Goal: Task Accomplishment & Management: Manage account settings

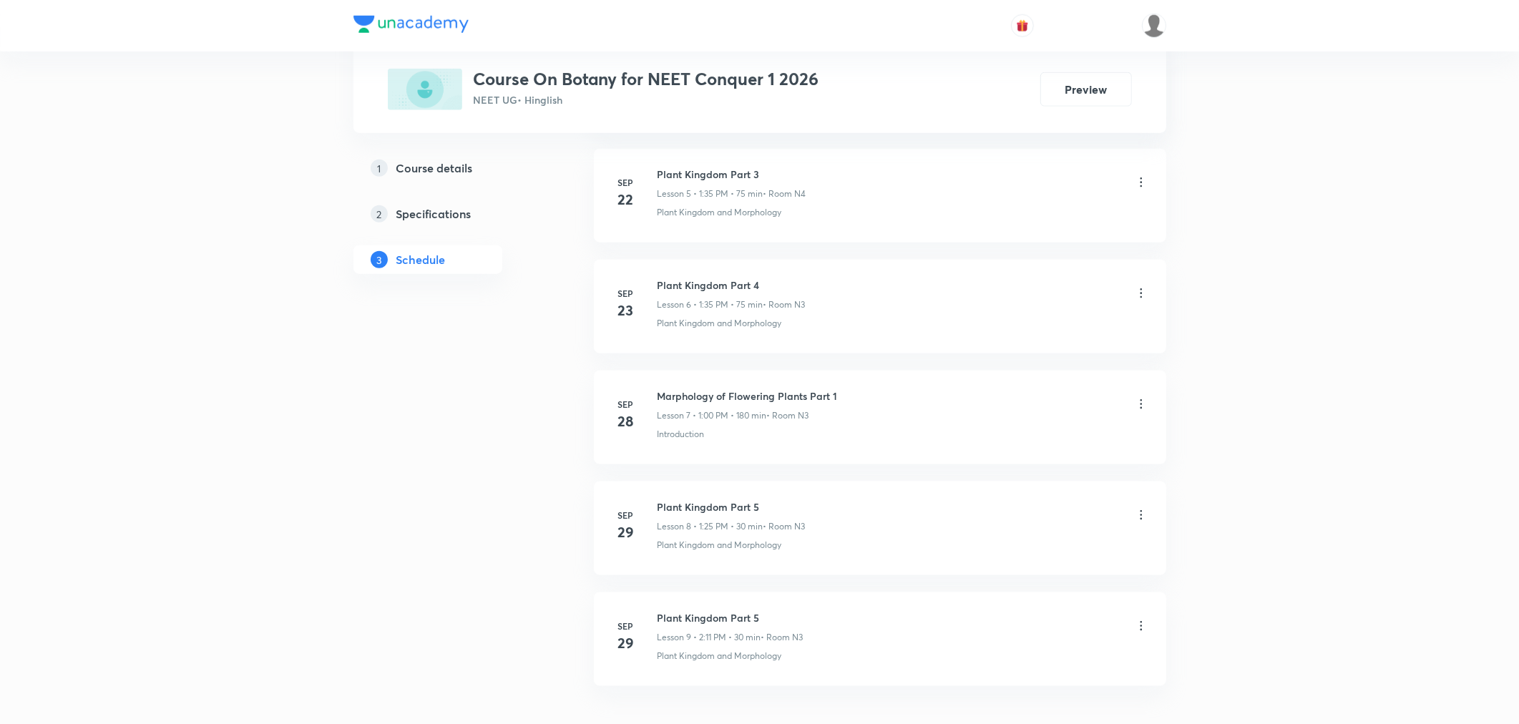
scroll to position [1422, 0]
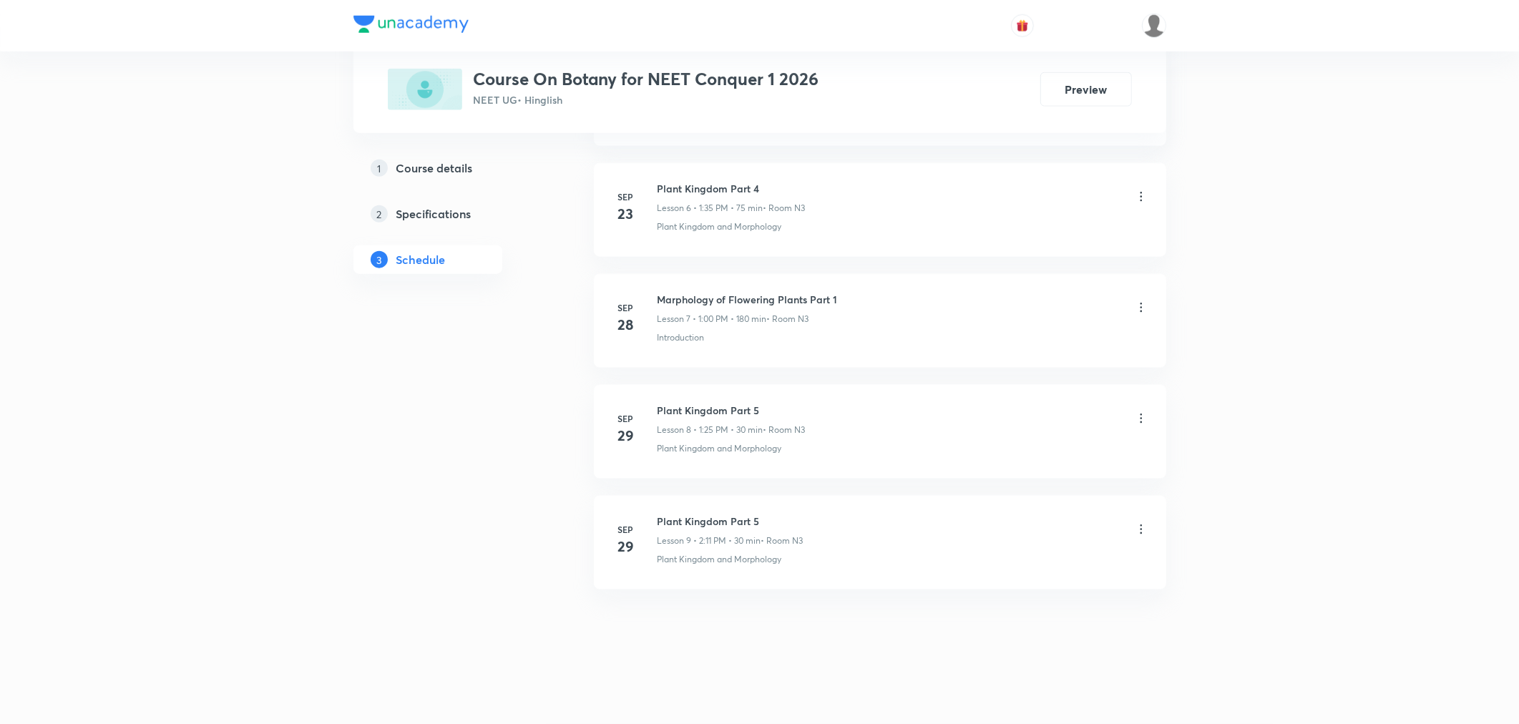
click at [699, 523] on h6 "Plant Kingdom Part 5" at bounding box center [731, 521] width 146 height 15
click at [775, 295] on h6 "Marphology of Flowering Plants Part 1" at bounding box center [748, 299] width 180 height 15
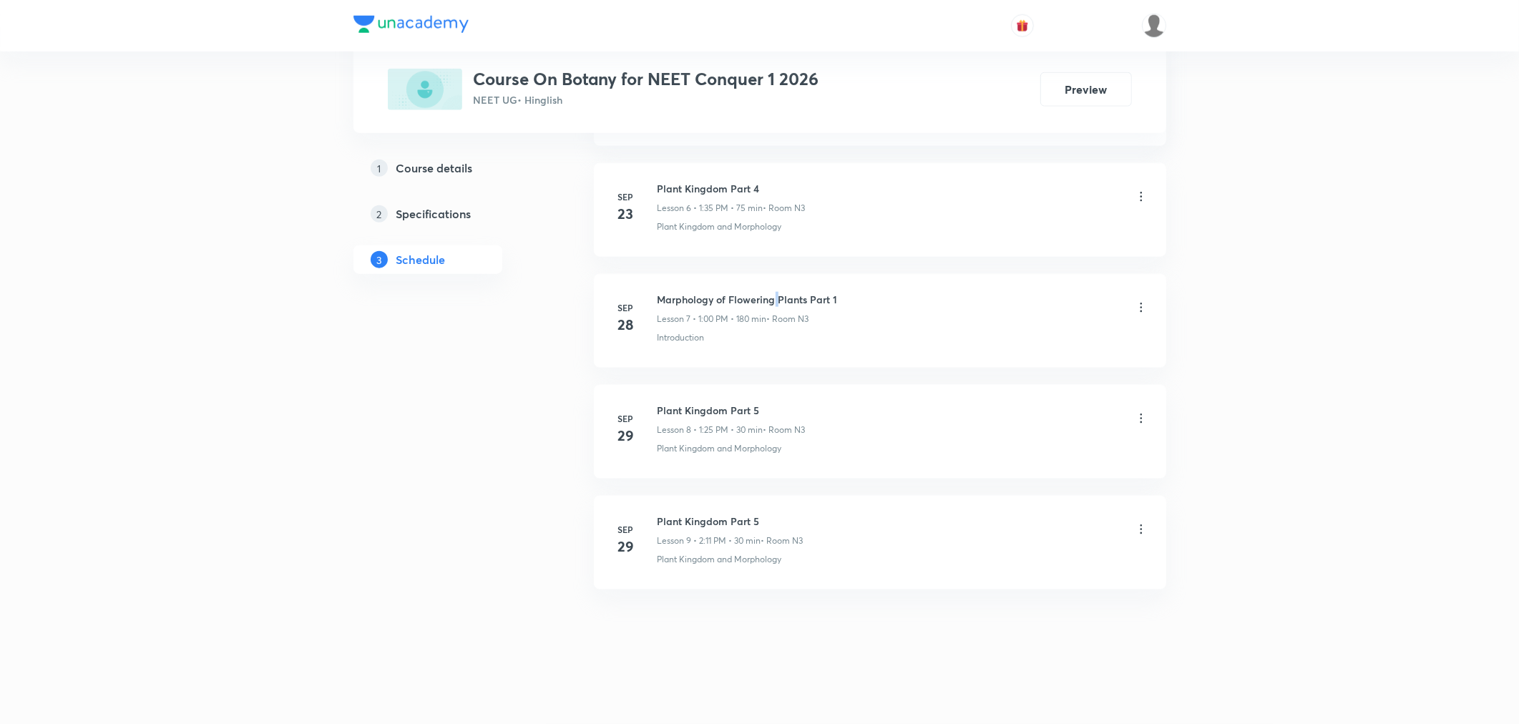
click at [775, 295] on h6 "Marphology of Flowering Plants Part 1" at bounding box center [748, 299] width 180 height 15
click at [774, 295] on h6 "Marphology of Flowering Plants Part 1" at bounding box center [748, 299] width 180 height 15
copy h6 "Marphology of Flowering Plants Part 1"
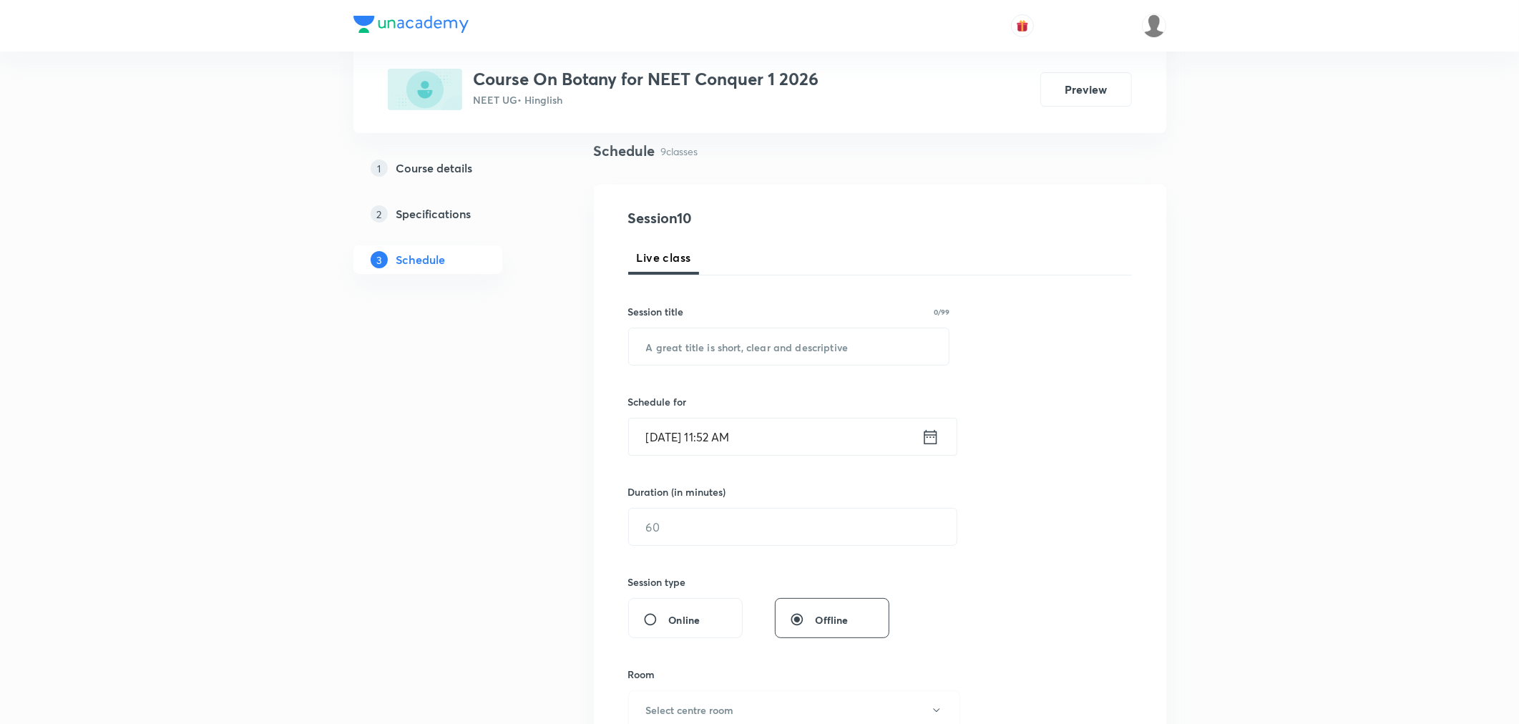
scroll to position [0, 0]
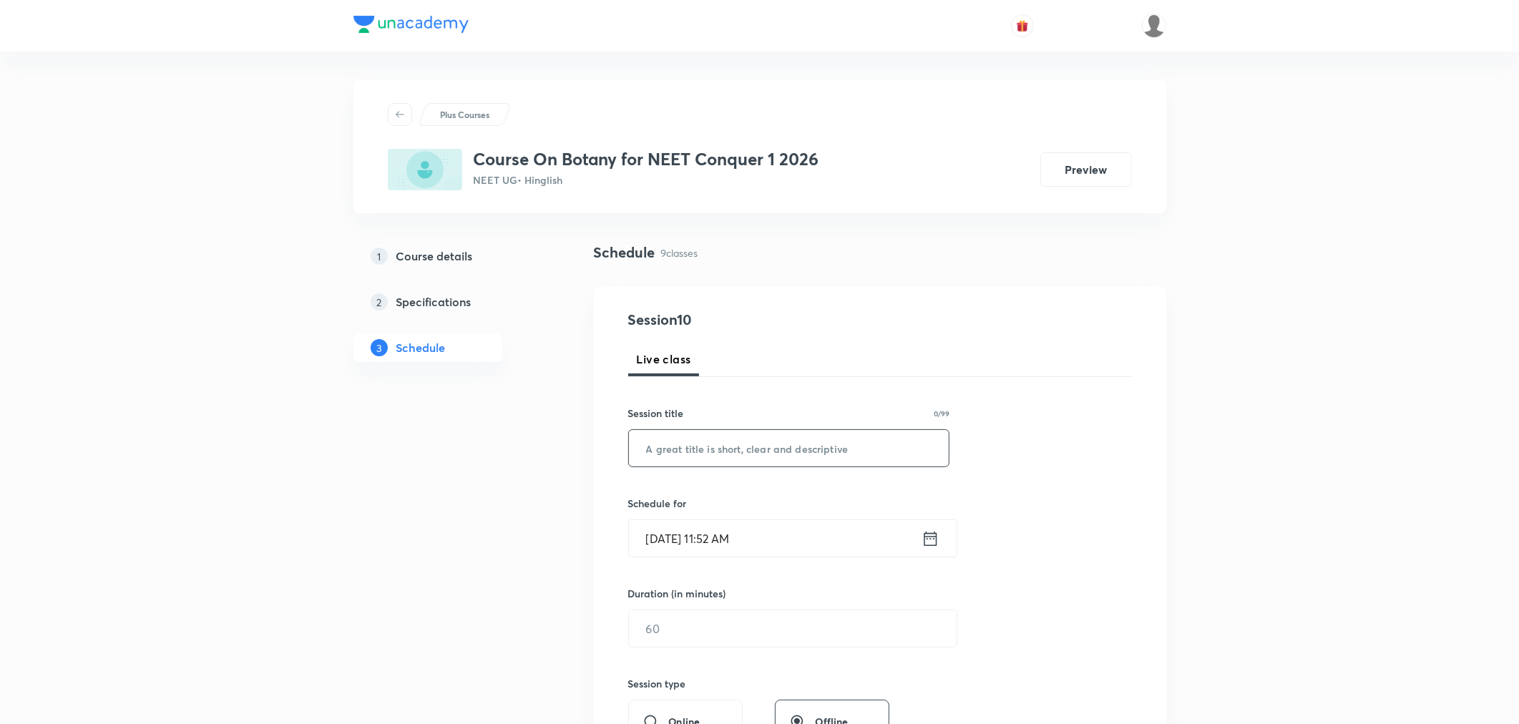
click at [776, 459] on input "text" at bounding box center [789, 448] width 321 height 37
paste input "Marphology of Flowering Plants Part 1"
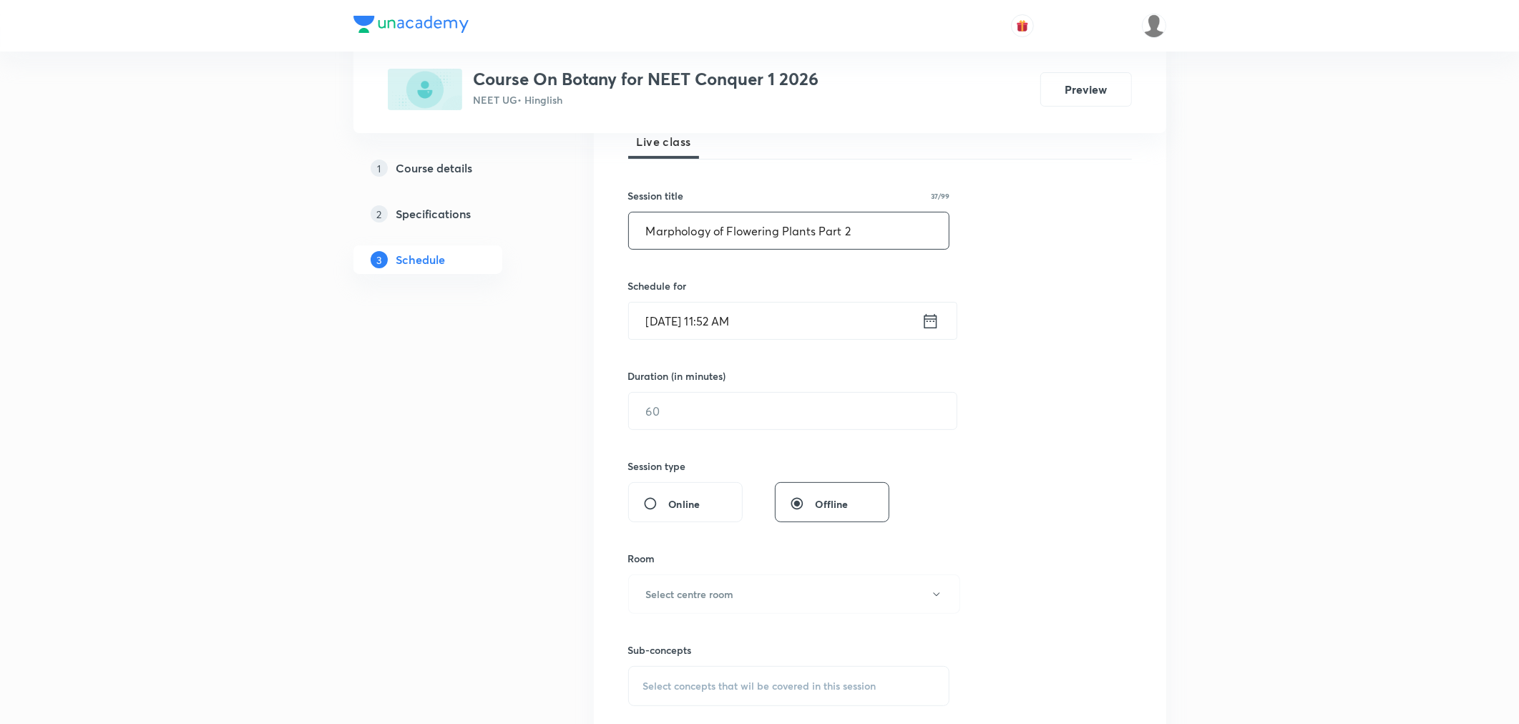
scroll to position [238, 0]
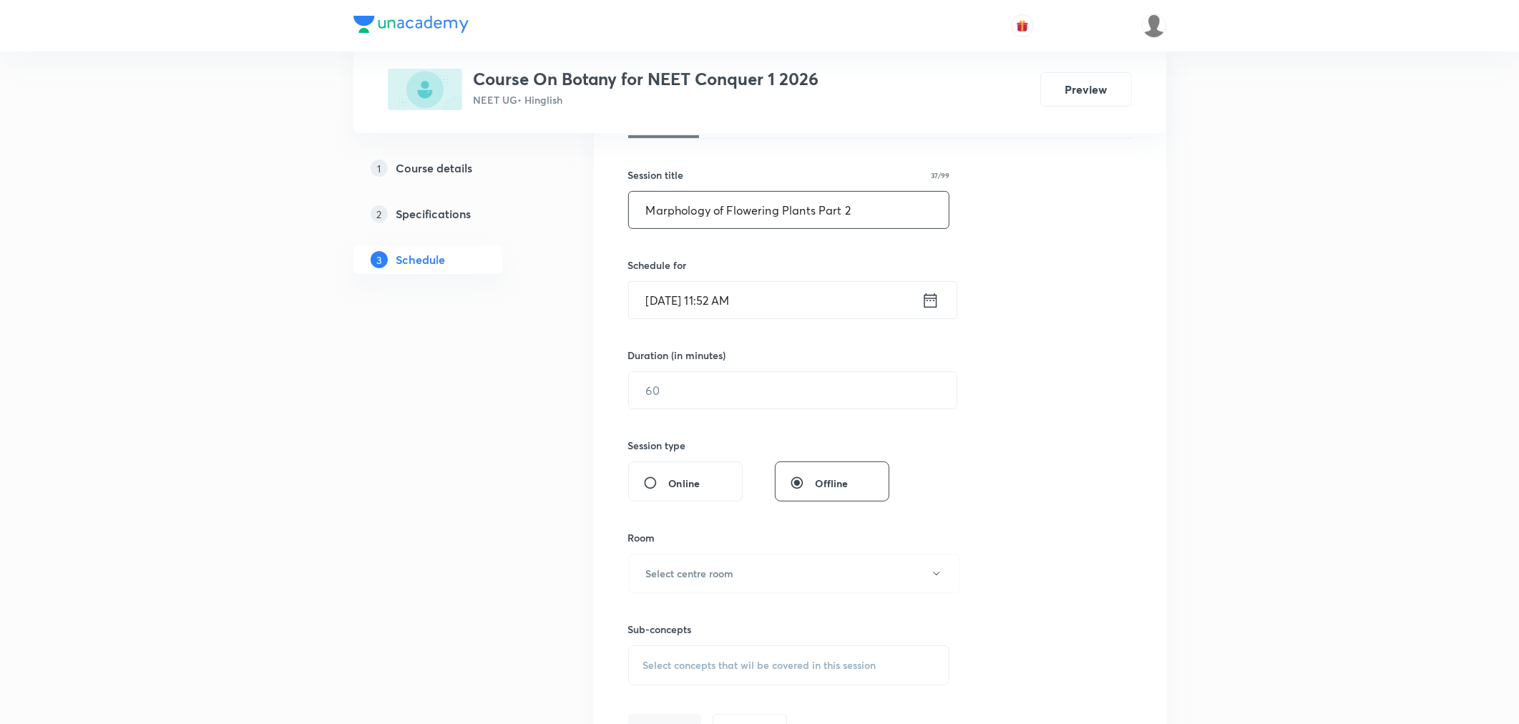
click at [663, 210] on input "Marphology of Flowering Plants Part 2" at bounding box center [789, 210] width 321 height 37
type input "Morphology of Flowering Plants Part 2"
click at [933, 299] on icon at bounding box center [931, 301] width 18 height 20
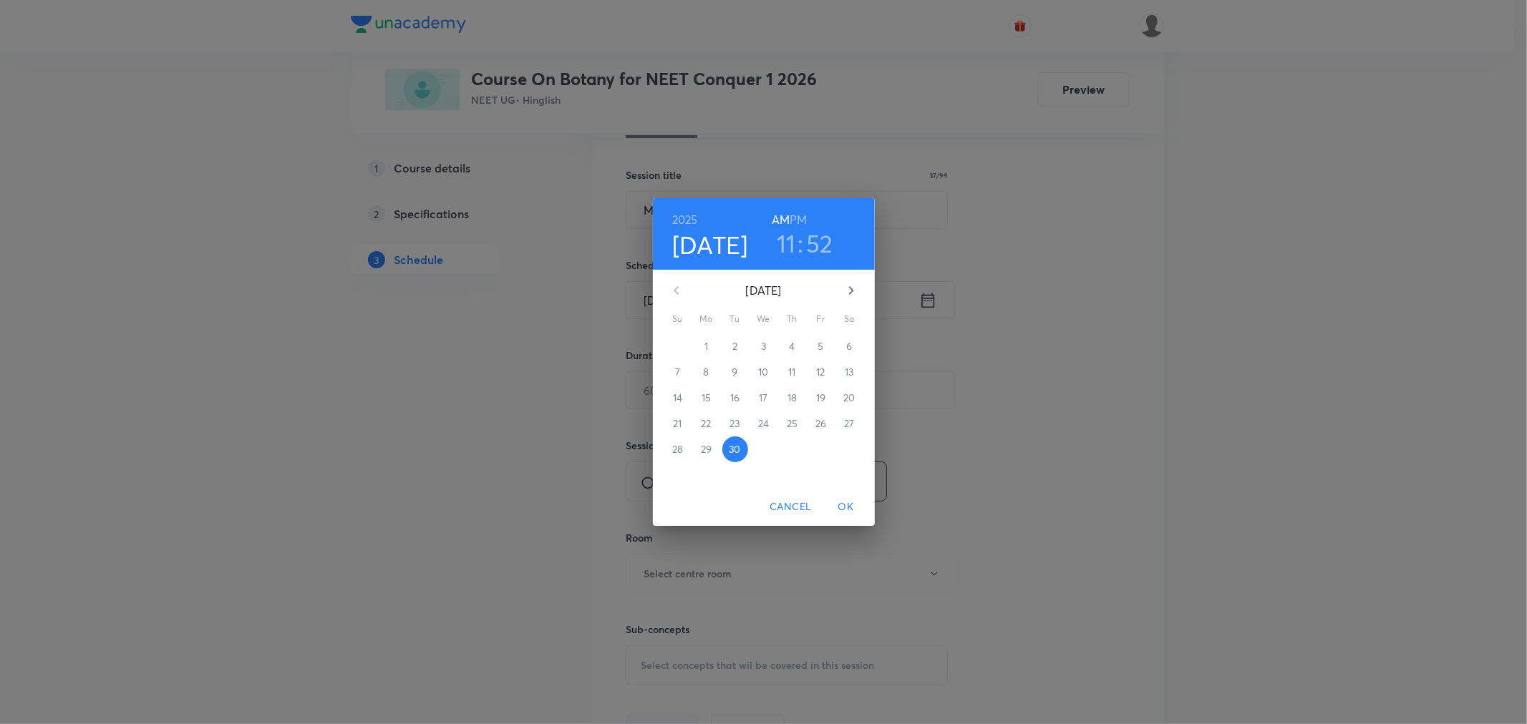
click at [802, 220] on h6 "PM" at bounding box center [797, 220] width 17 height 20
click at [786, 236] on h3 "11" at bounding box center [786, 243] width 19 height 30
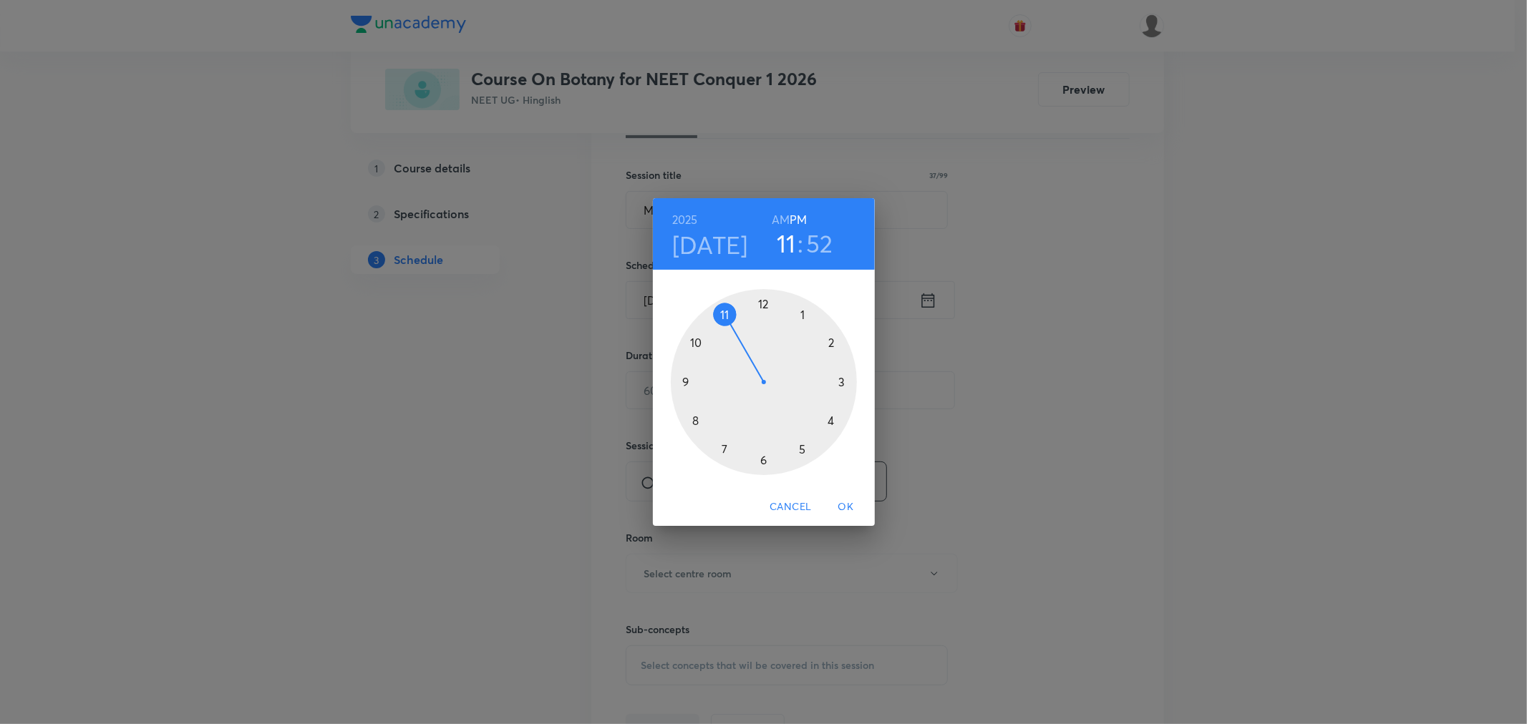
click at [802, 313] on div at bounding box center [764, 382] width 186 height 186
click at [724, 447] on div at bounding box center [764, 382] width 186 height 186
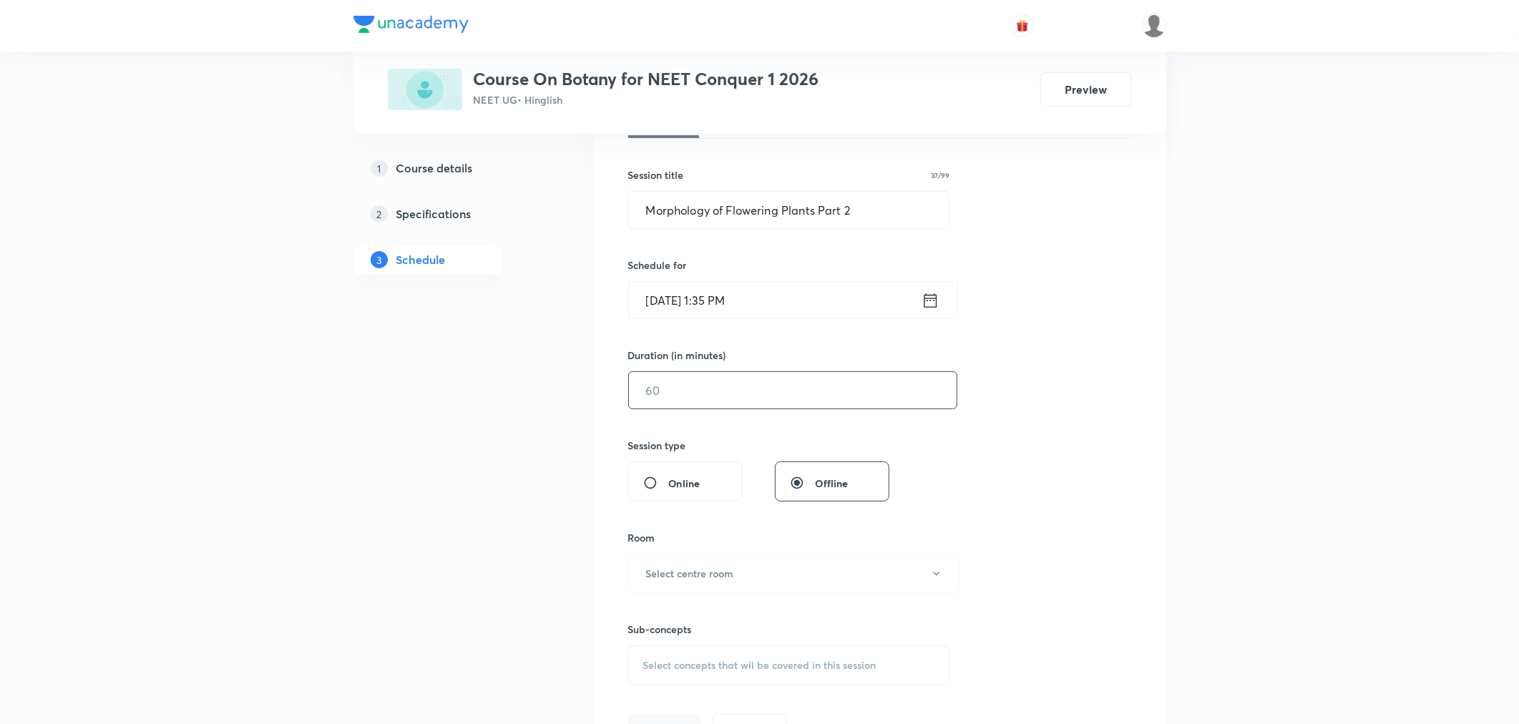
click at [691, 395] on input "text" at bounding box center [793, 390] width 328 height 37
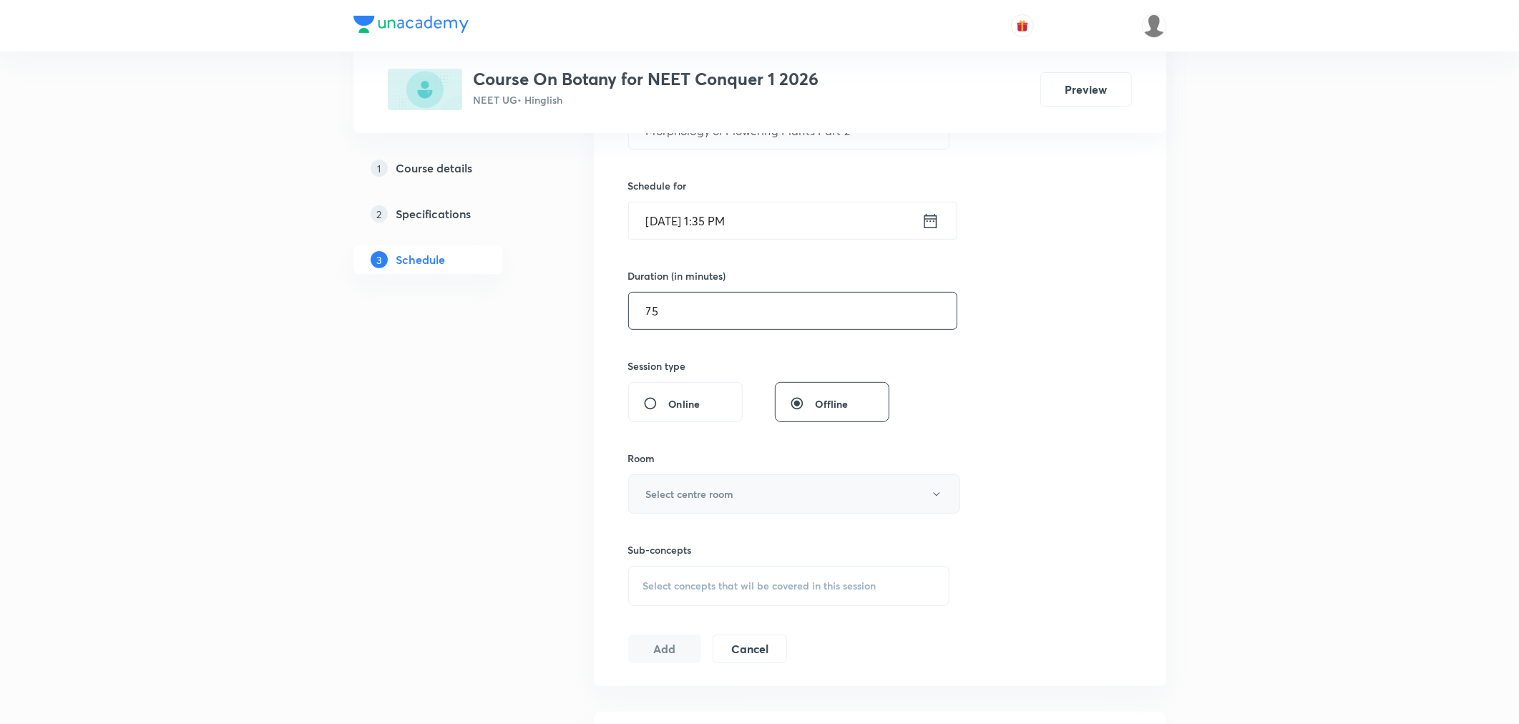
type input "75"
click at [669, 492] on h6 "Select centre room" at bounding box center [690, 494] width 88 height 15
click at [646, 590] on span "N3" at bounding box center [791, 593] width 313 height 15
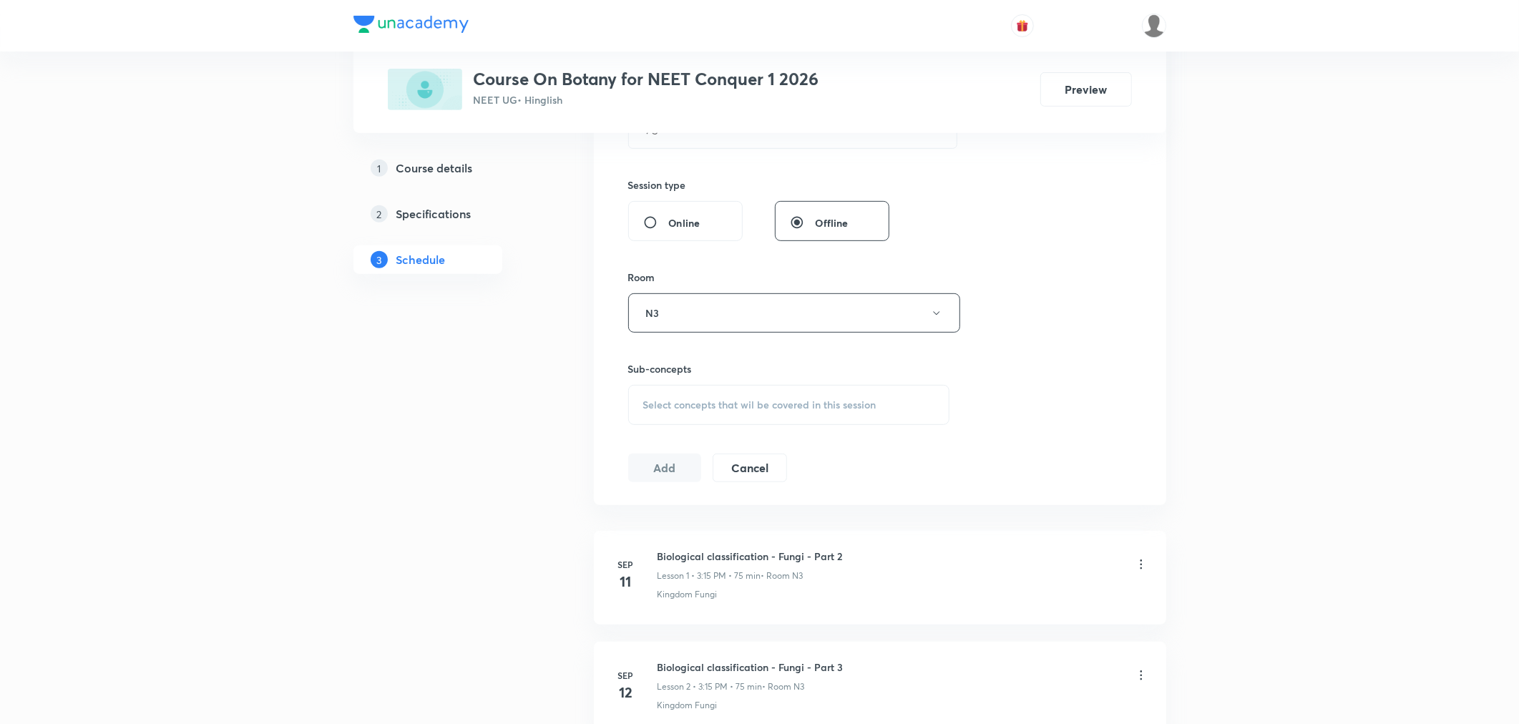
scroll to position [556, 0]
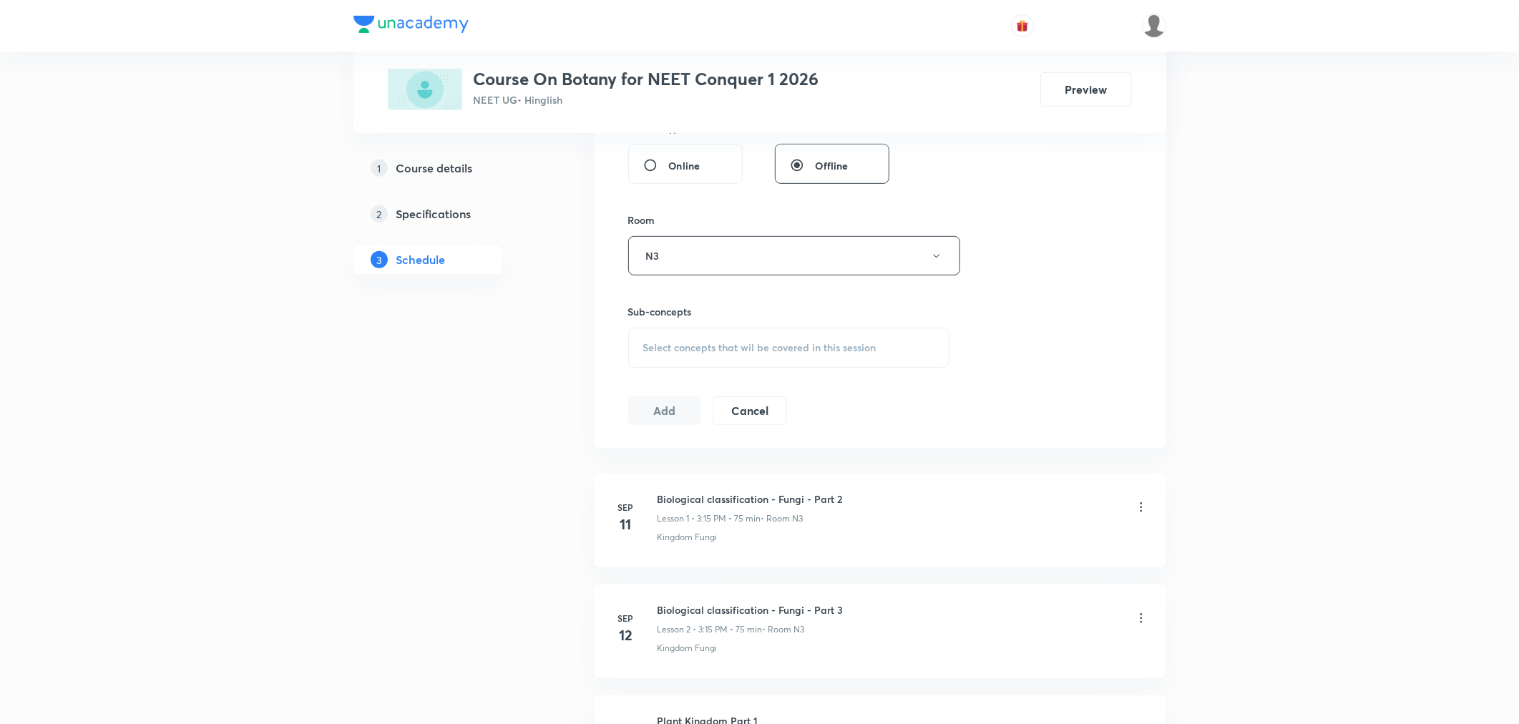
click at [668, 356] on div "Select concepts that wil be covered in this session" at bounding box center [789, 348] width 322 height 40
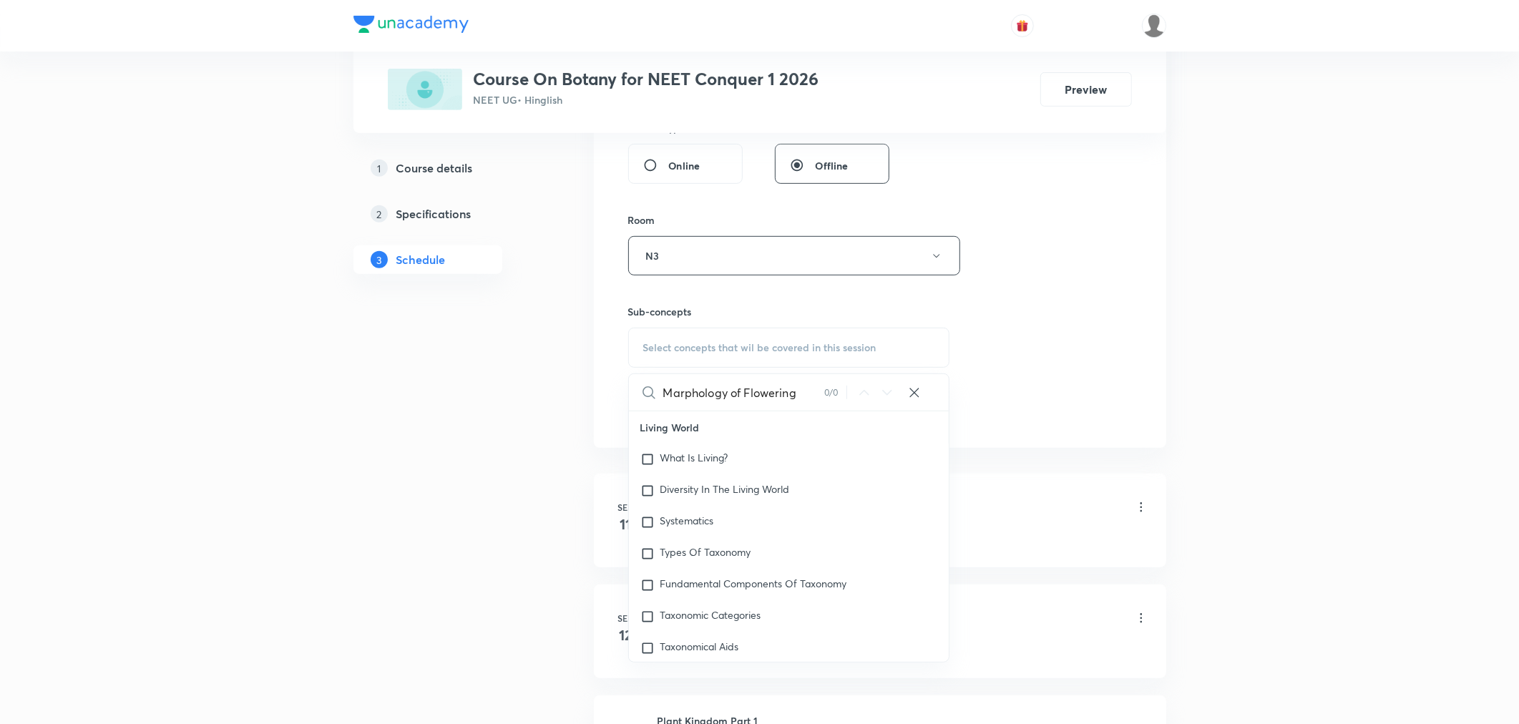
scroll to position [0, 0]
click at [679, 394] on input "Marphology" at bounding box center [743, 392] width 161 height 37
type input "Morphology"
click at [706, 590] on mark "Morphology" at bounding box center [711, 595] width 54 height 14
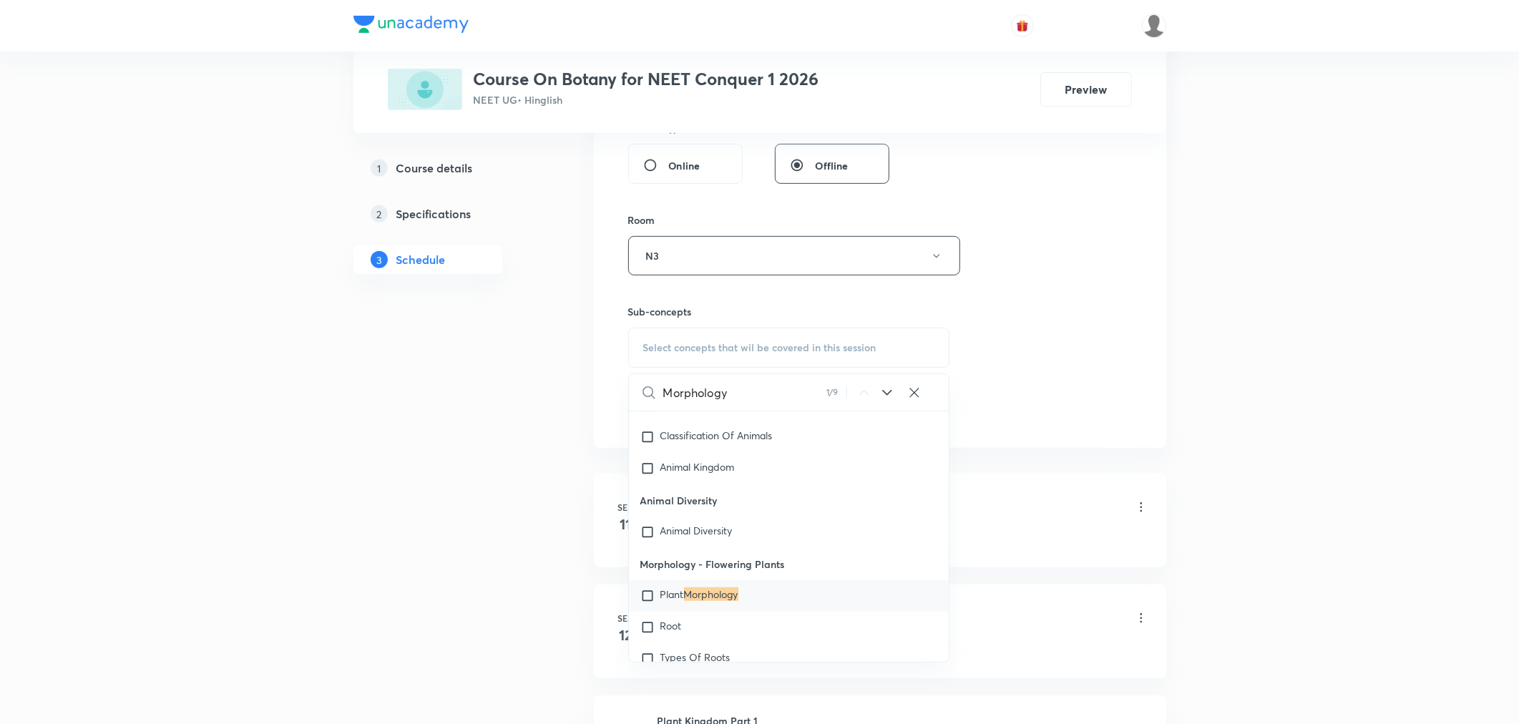
checkbox input "true"
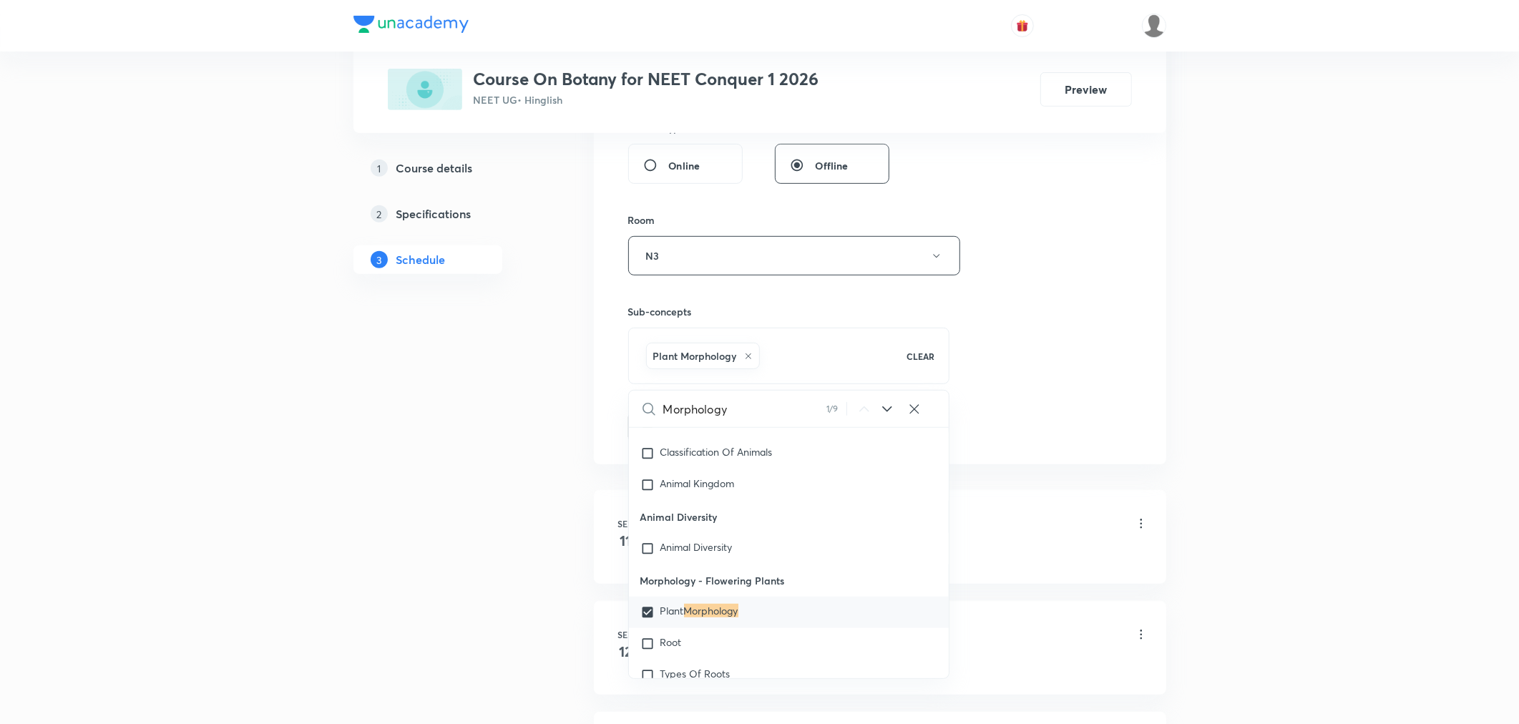
click at [428, 525] on div "1 Course details 2 Specifications 3 Schedule" at bounding box center [451, 633] width 195 height 1895
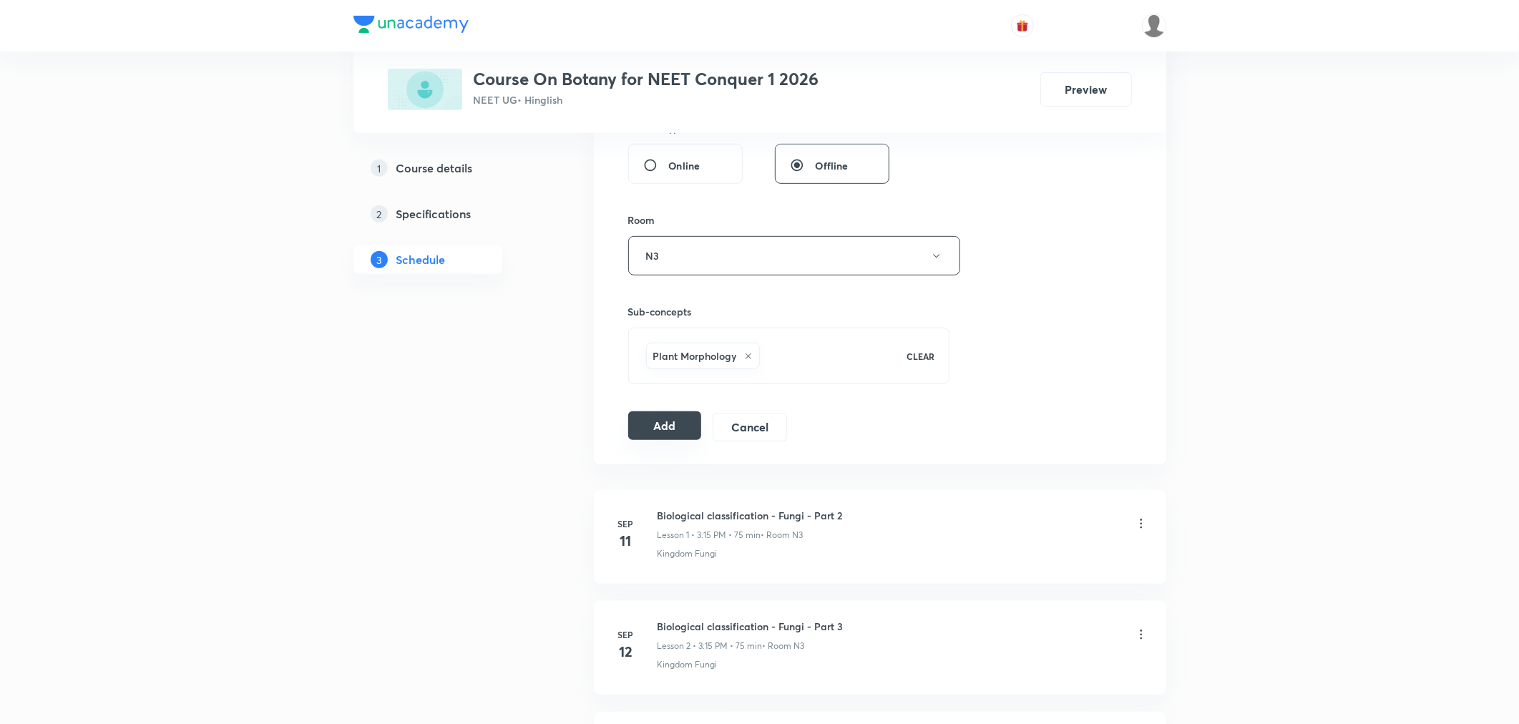
click at [664, 427] on button "Add" at bounding box center [665, 426] width 74 height 29
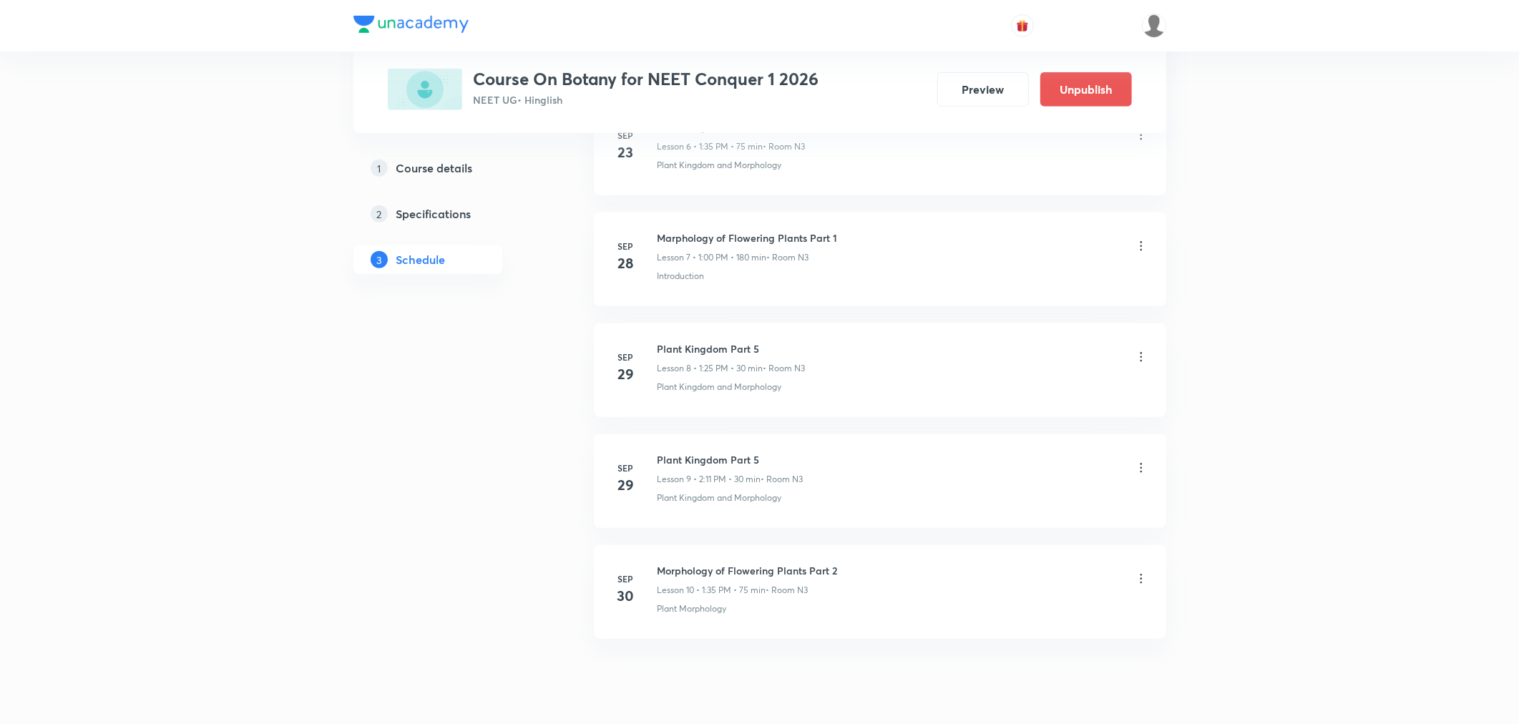
scroll to position [875, 0]
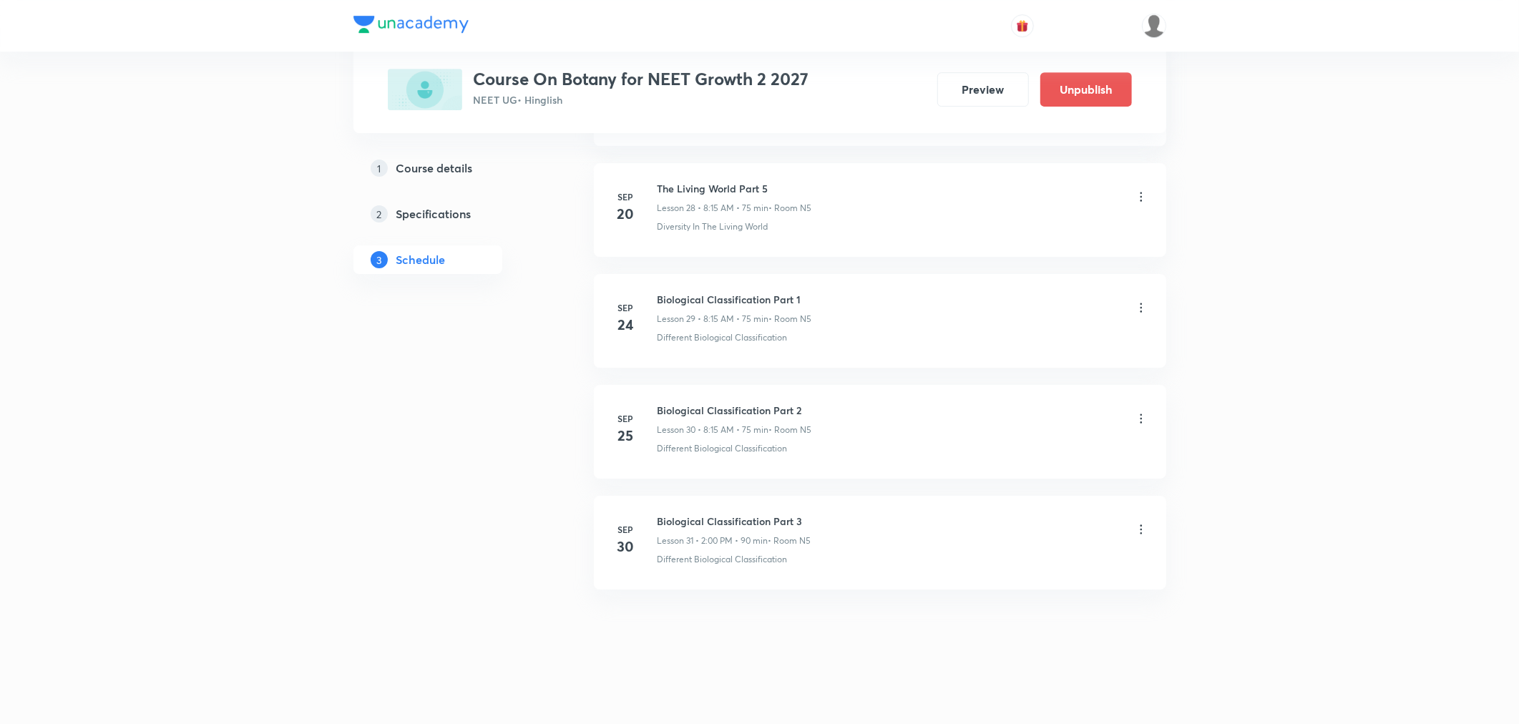
click at [1141, 526] on icon at bounding box center [1141, 529] width 2 height 9
click at [1016, 590] on p "Delete" at bounding box center [1015, 592] width 30 height 15
click at [971, 687] on button "Delete" at bounding box center [966, 694] width 126 height 34
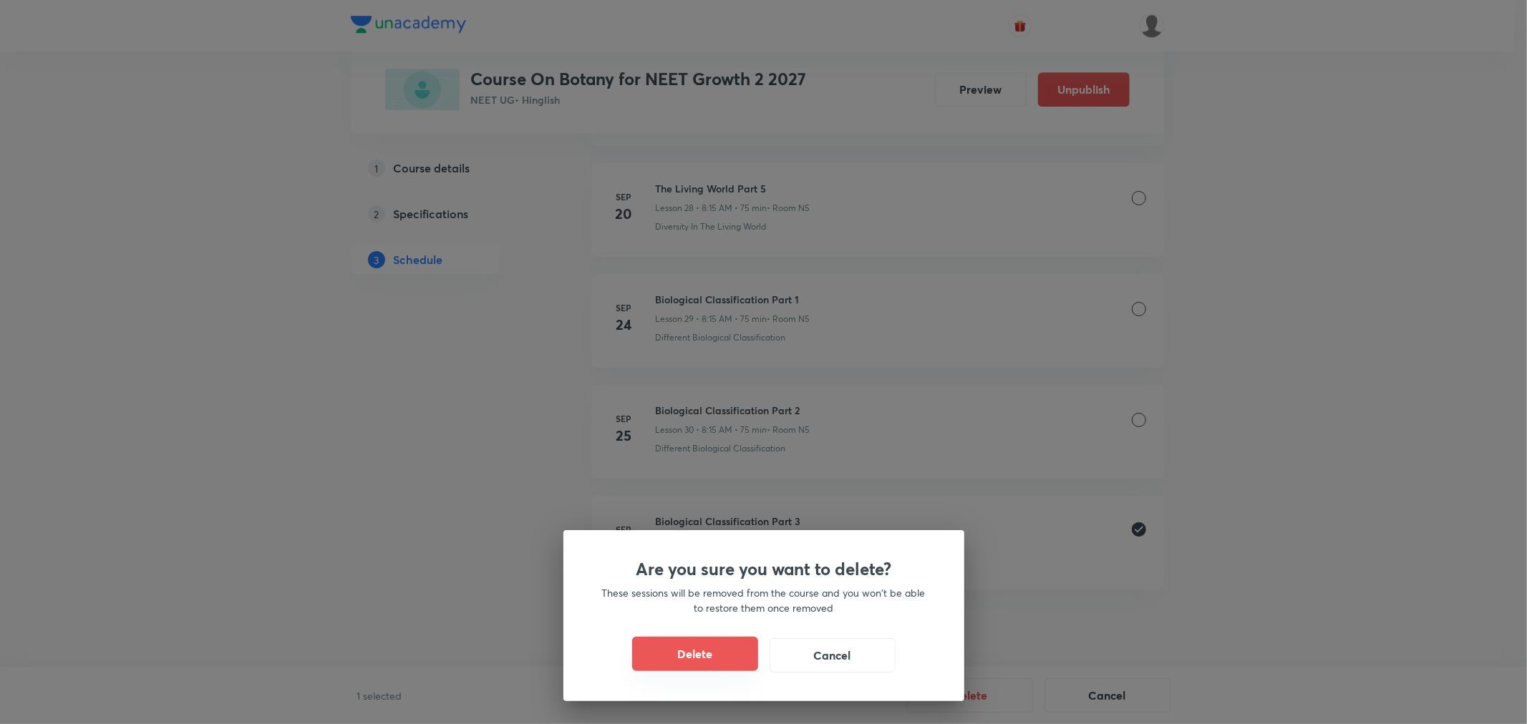
click at [696, 642] on button "Delete" at bounding box center [695, 654] width 126 height 34
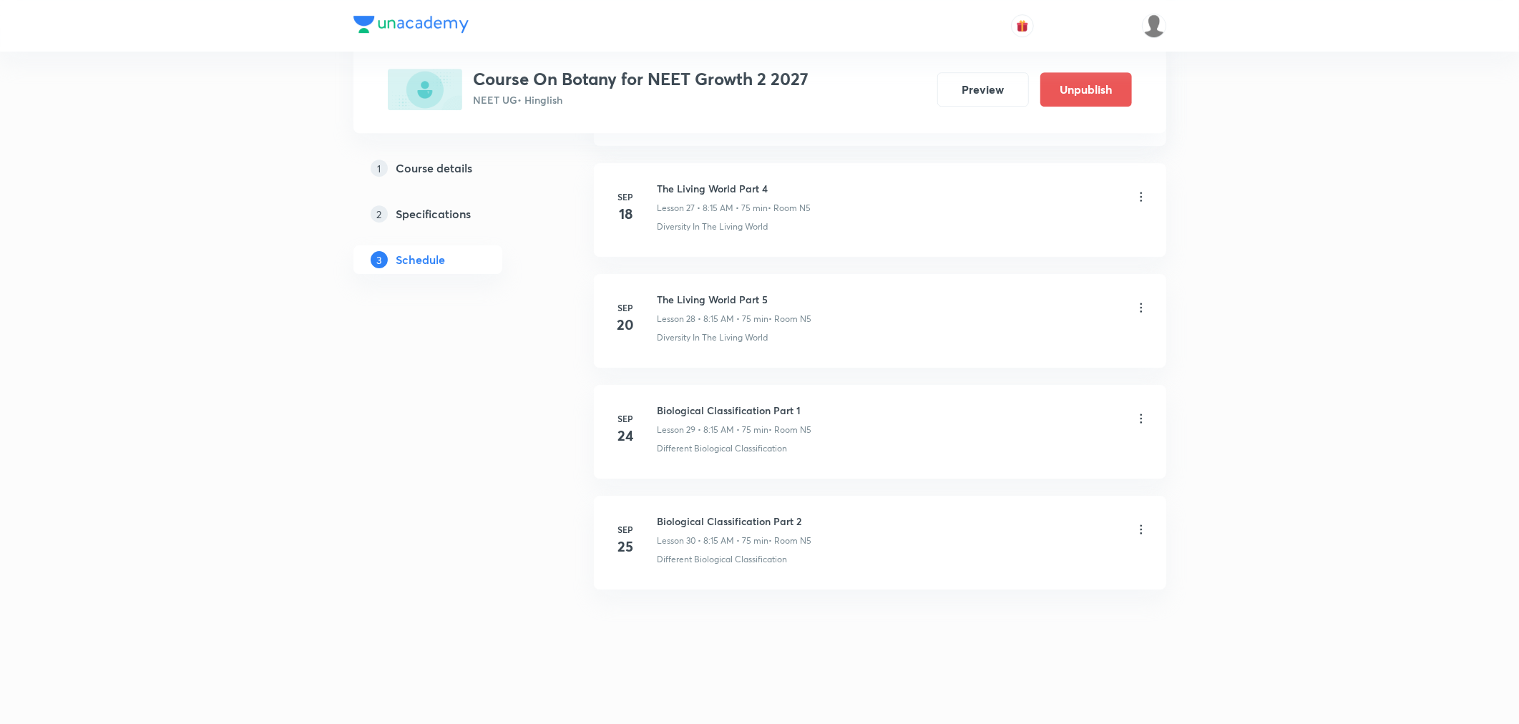
scroll to position [3755, 0]
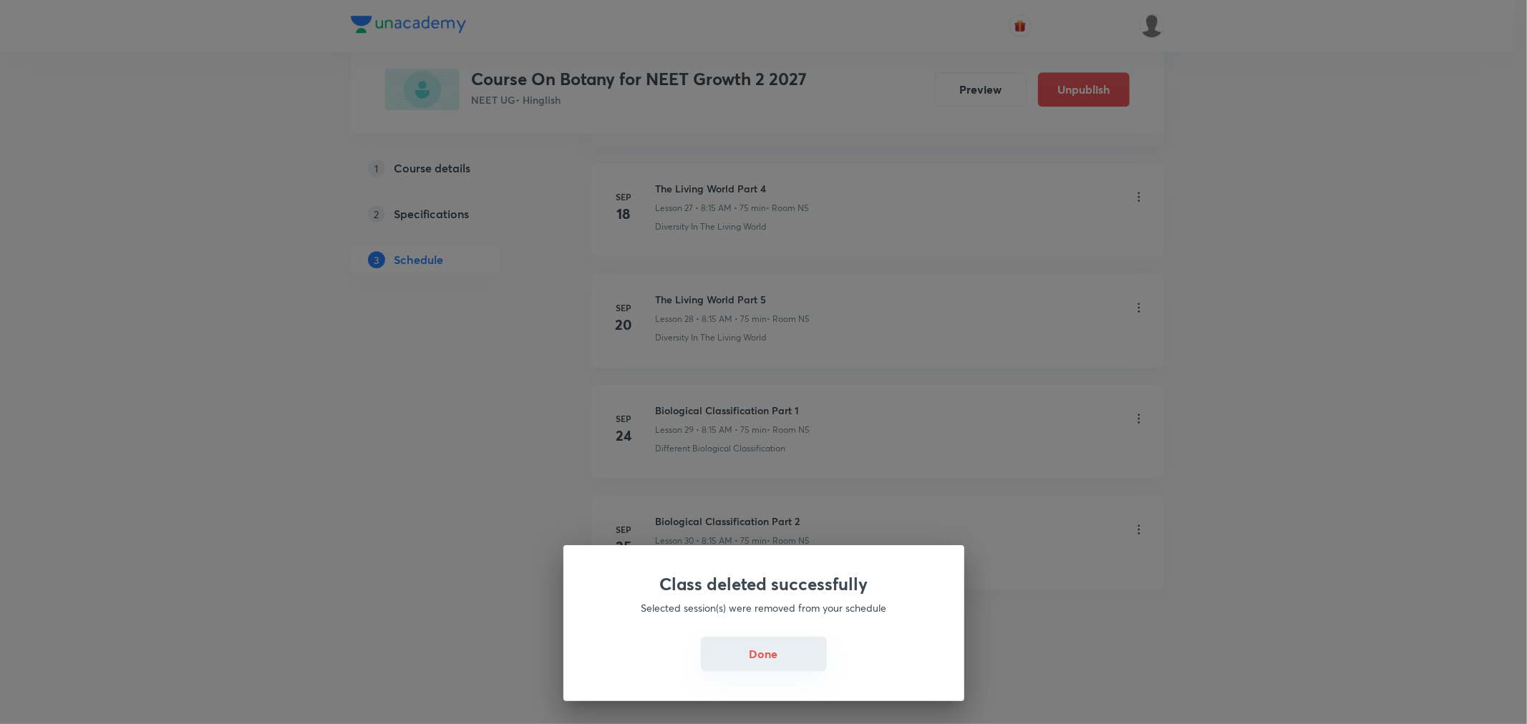
click at [757, 657] on button "Done" at bounding box center [764, 654] width 126 height 34
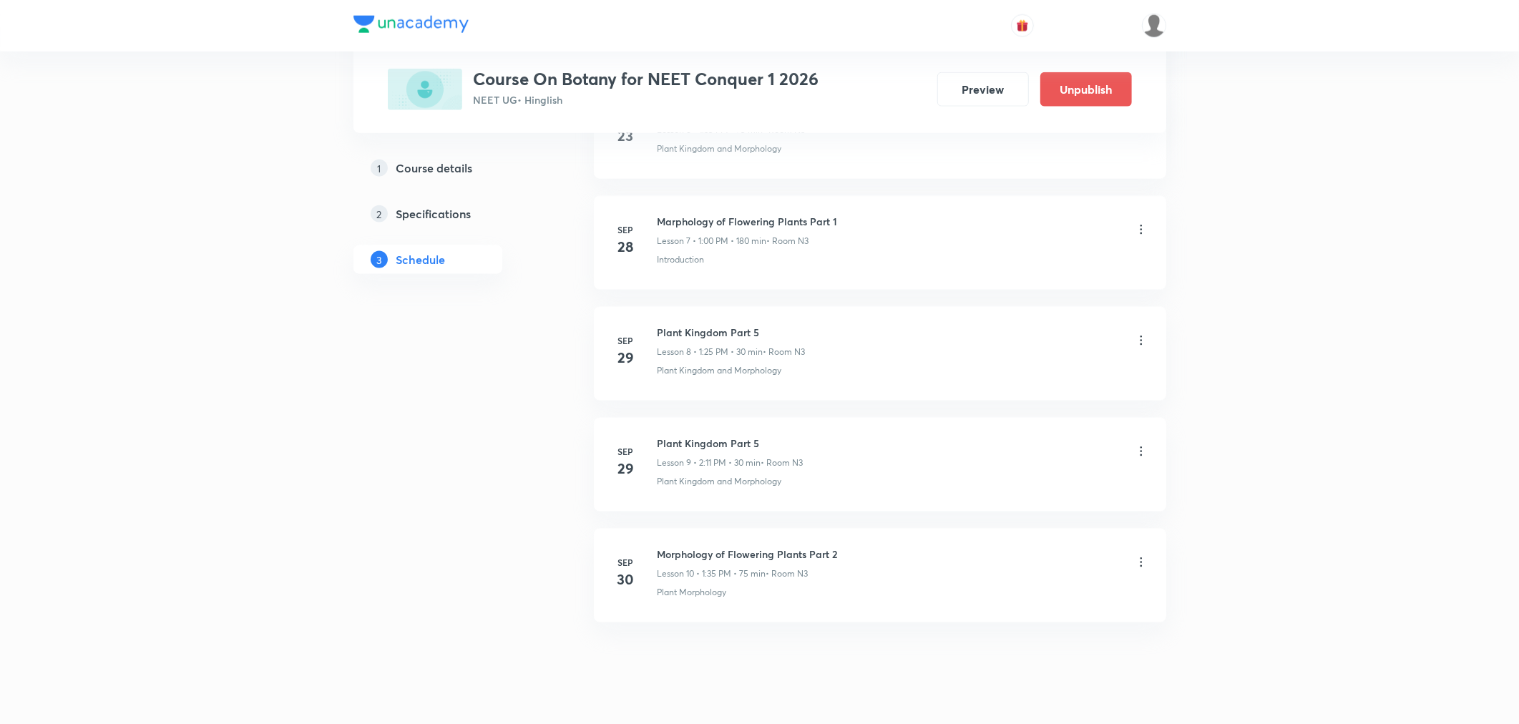
scroll to position [1534, 0]
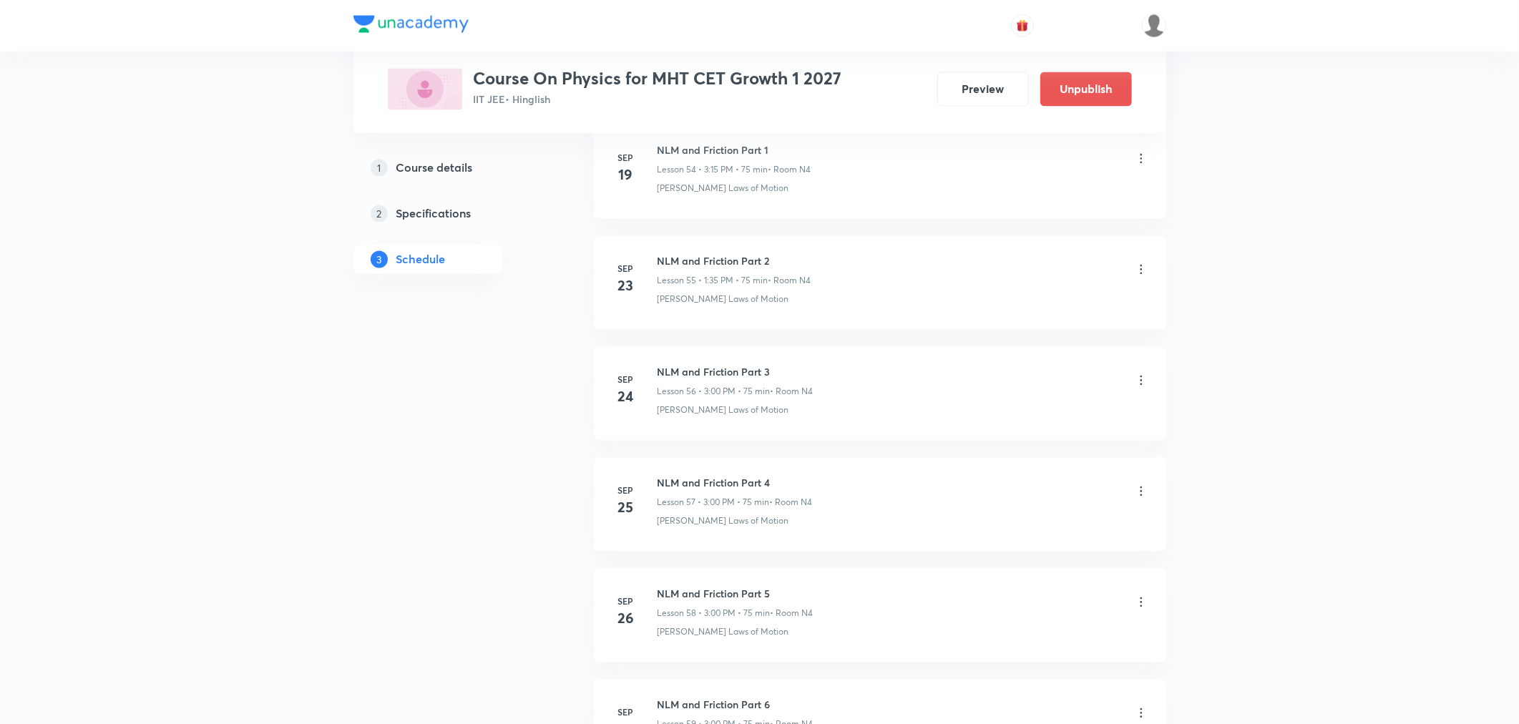
scroll to position [7089, 0]
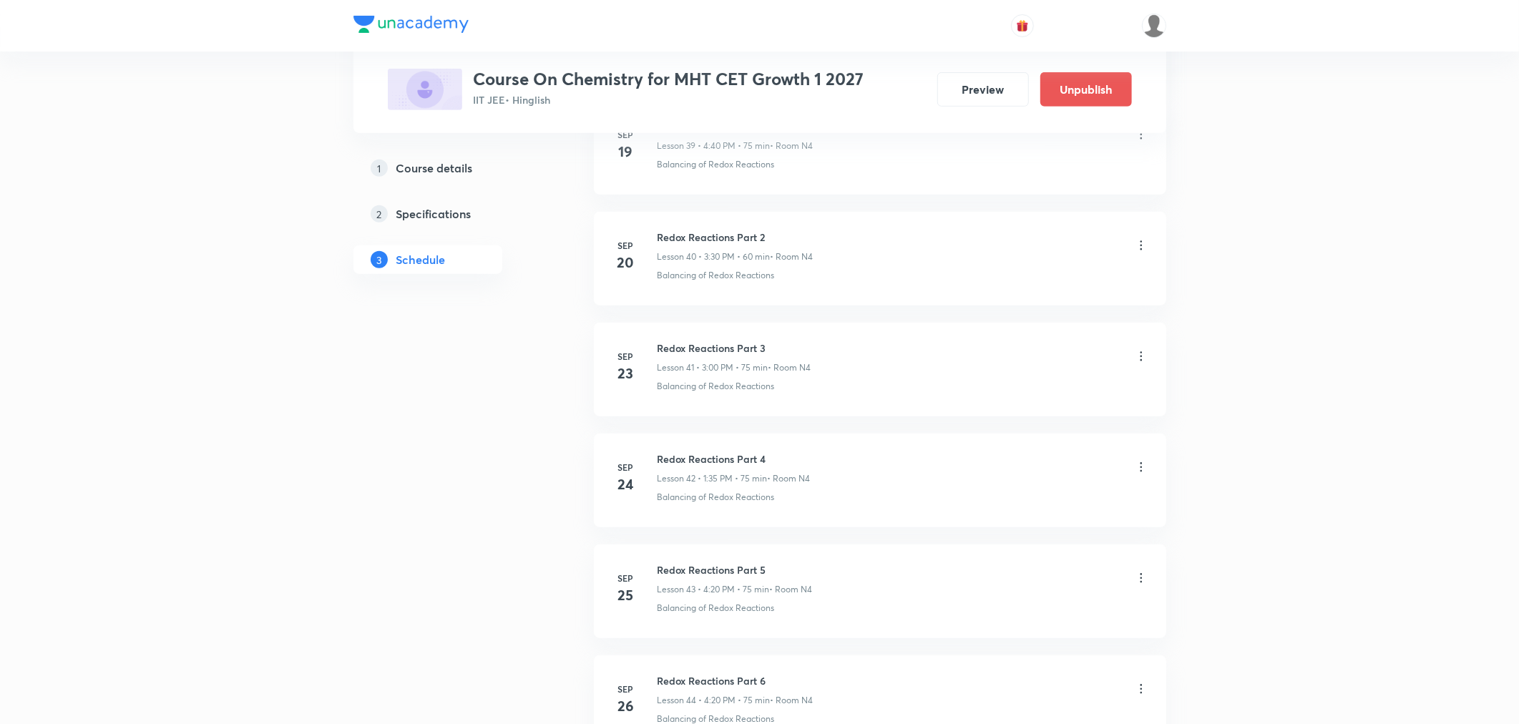
scroll to position [5533, 0]
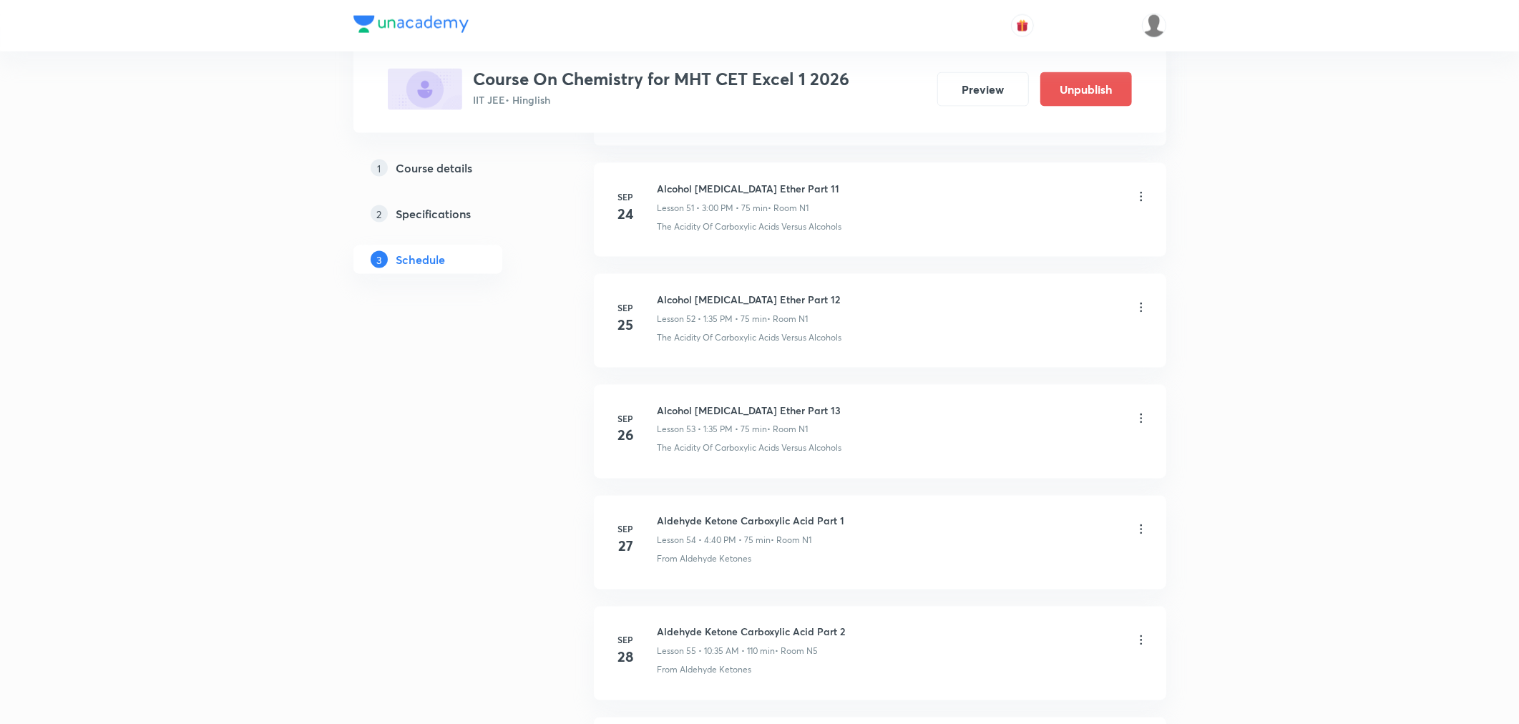
scroll to position [6643, 0]
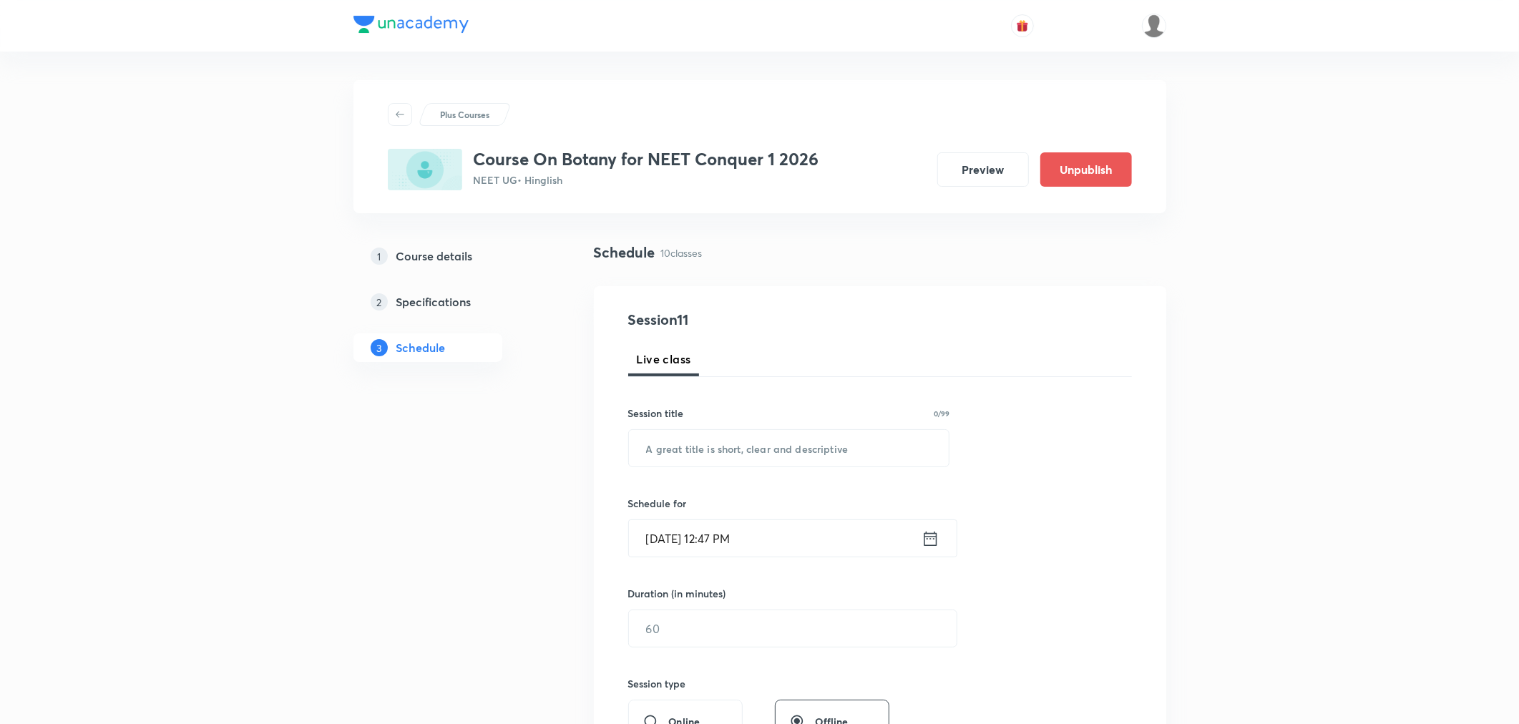
scroll to position [1534, 0]
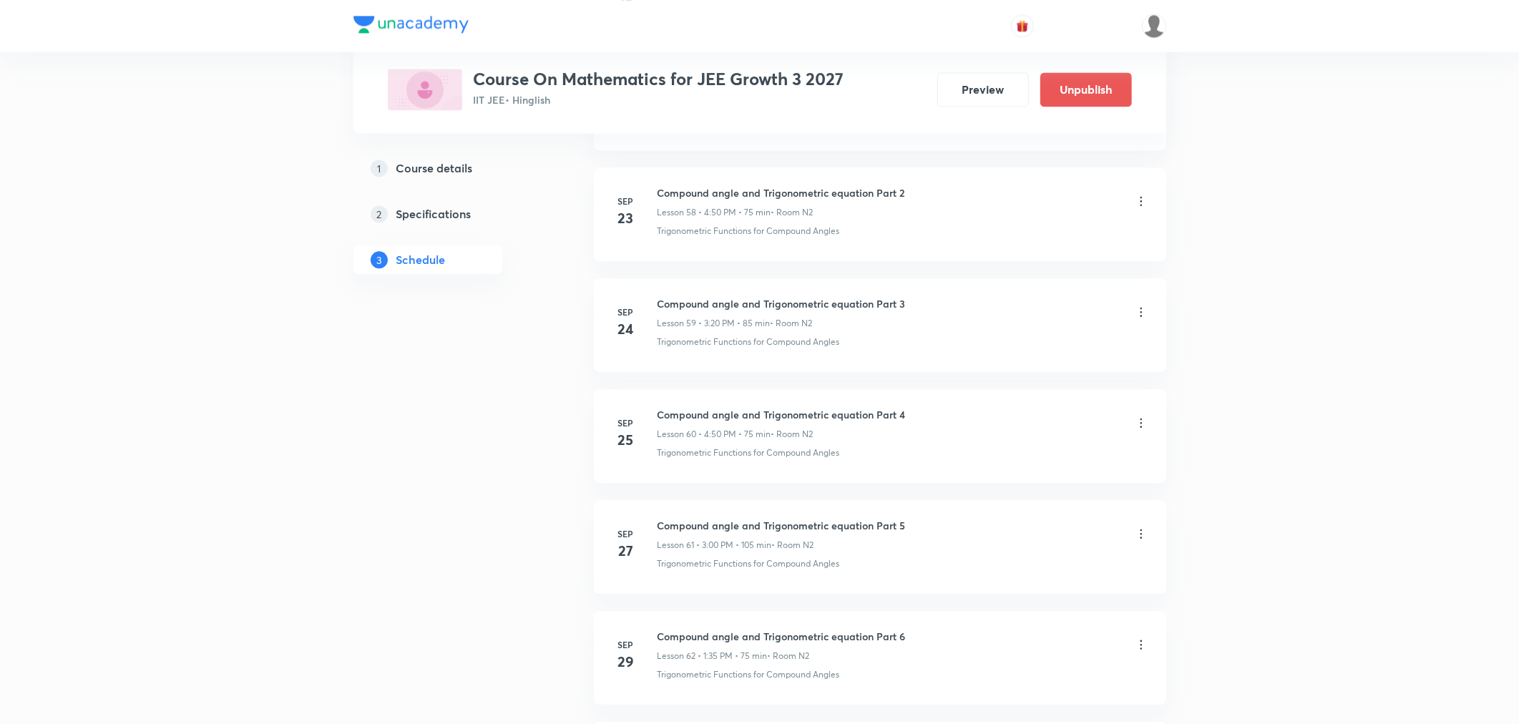
scroll to position [7420, 0]
